Goal: Ask a question

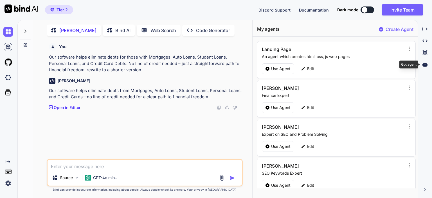
scroll to position [2, 0]
click at [429, 64] on div at bounding box center [425, 65] width 9 height 10
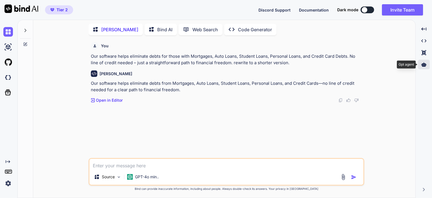
click at [427, 65] on div at bounding box center [424, 65] width 12 height 10
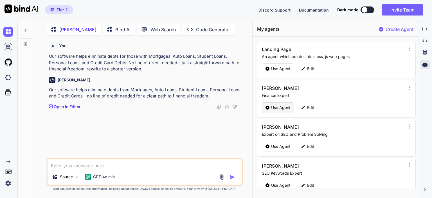
click at [274, 106] on p "Use Agent" at bounding box center [280, 108] width 19 height 6
type textarea "x"
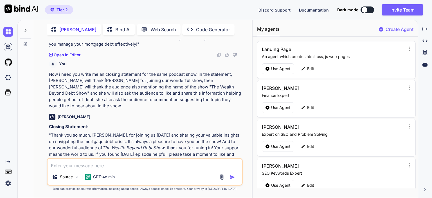
scroll to position [561, 0]
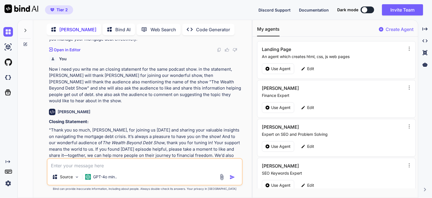
click at [100, 164] on textarea at bounding box center [145, 164] width 194 height 10
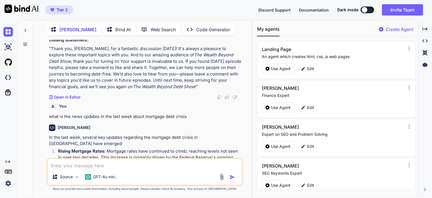
scroll to position [177, 0]
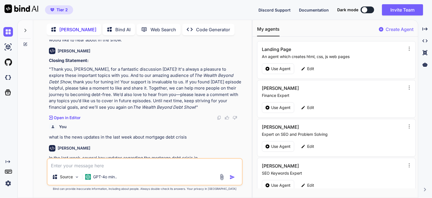
click at [98, 167] on textarea at bounding box center [145, 164] width 194 height 10
type textarea "what is the news updates in the last week about online income"
click at [232, 178] on img "button" at bounding box center [233, 177] width 6 height 6
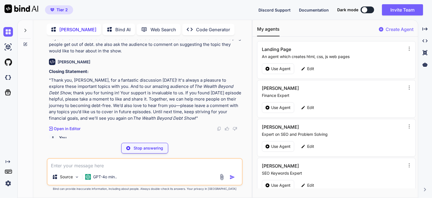
scroll to position [152, 0]
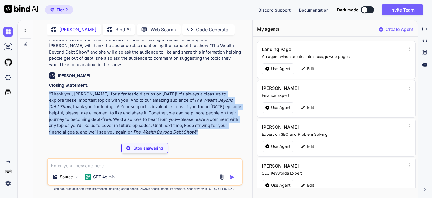
drag, startPoint x: 47, startPoint y: 81, endPoint x: 171, endPoint y: 119, distance: 129.0
click at [171, 119] on div "You we need welcoming message in start of our podcast show. just giving our vie…" at bounding box center [145, 119] width 196 height 158
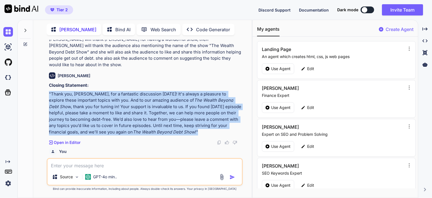
copy p ""Thank you, [PERSON_NAME], for a fantastic discussion [DATE]! It's always a ple…"
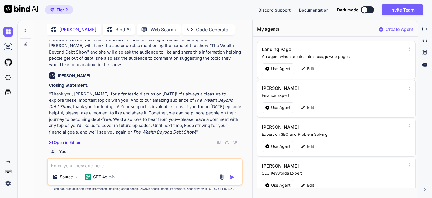
click at [93, 166] on textarea at bounding box center [145, 164] width 194 height 10
paste textarea ""Thank you, [PERSON_NAME], for a fantastic discussion [DATE]! It's always a ple…"
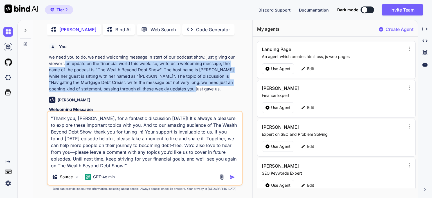
scroll to position [422, 0]
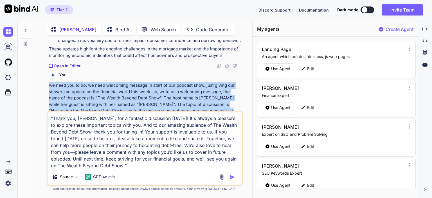
drag, startPoint x: 156, startPoint y: 77, endPoint x: 46, endPoint y: 72, distance: 110.4
click at [46, 72] on div "You we need welcoming message in start of our podcast show. just giving our vie…" at bounding box center [145, 119] width 214 height 158
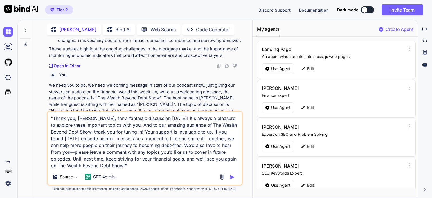
click at [106, 167] on textarea ""Thank you, [PERSON_NAME], for a fantastic discussion [DATE]! It's always a ple…" at bounding box center [145, 139] width 194 height 57
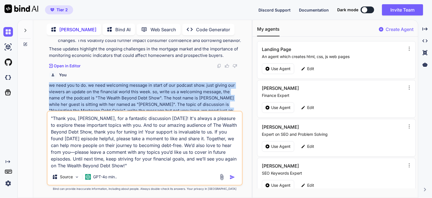
drag, startPoint x: 49, startPoint y: 72, endPoint x: 155, endPoint y: 105, distance: 110.6
click at [155, 105] on p "we need you to do. we need welcoming message in start of our podcast show. just…" at bounding box center [145, 101] width 193 height 38
copy p "we need you to do. we need welcoming message in start of our podcast show. just…"
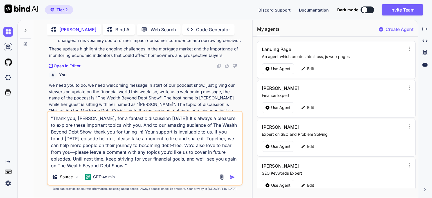
click at [68, 128] on textarea ""Thank you, [PERSON_NAME], for a fantastic discussion [DATE]! It's always a ple…" at bounding box center [145, 139] width 194 height 57
paste textarea "we need you to do. we need welcoming message in start of our podcast show. just…"
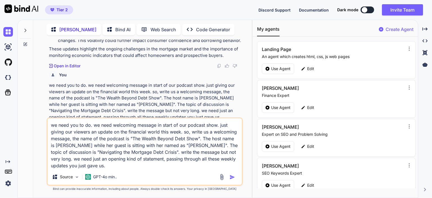
drag, startPoint x: 93, startPoint y: 126, endPoint x: 47, endPoint y: 126, distance: 46.1
click at [48, 126] on textarea "we need you to do. we need welcoming message in start of our podcast show. just…" at bounding box center [145, 143] width 194 height 51
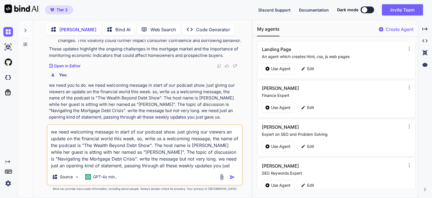
type textarea "we need welcoming message in start of our podcast show. just giving our viewers…"
